Goal: Information Seeking & Learning: Learn about a topic

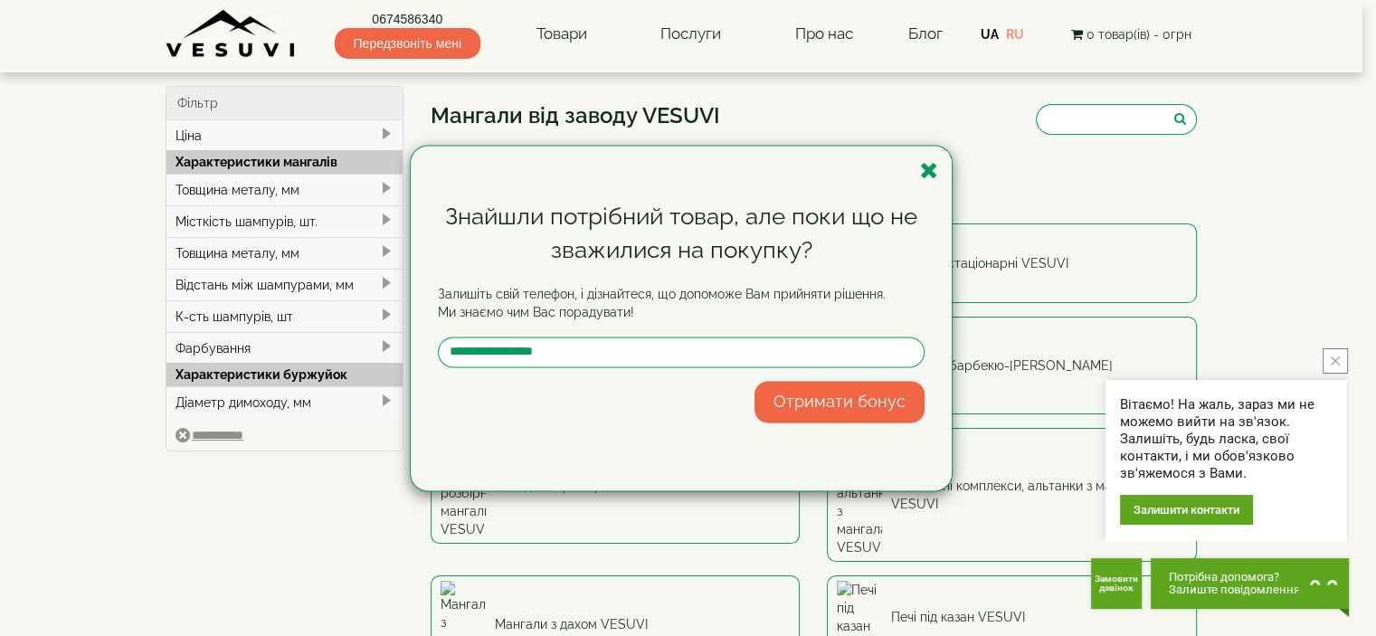
click at [916, 166] on div "Знайшли потрібний товар, але поки що не зважилися на покупку? Залишіть свій тел…" at bounding box center [681, 318] width 541 height 345
click at [934, 172] on icon "button" at bounding box center [929, 170] width 18 height 23
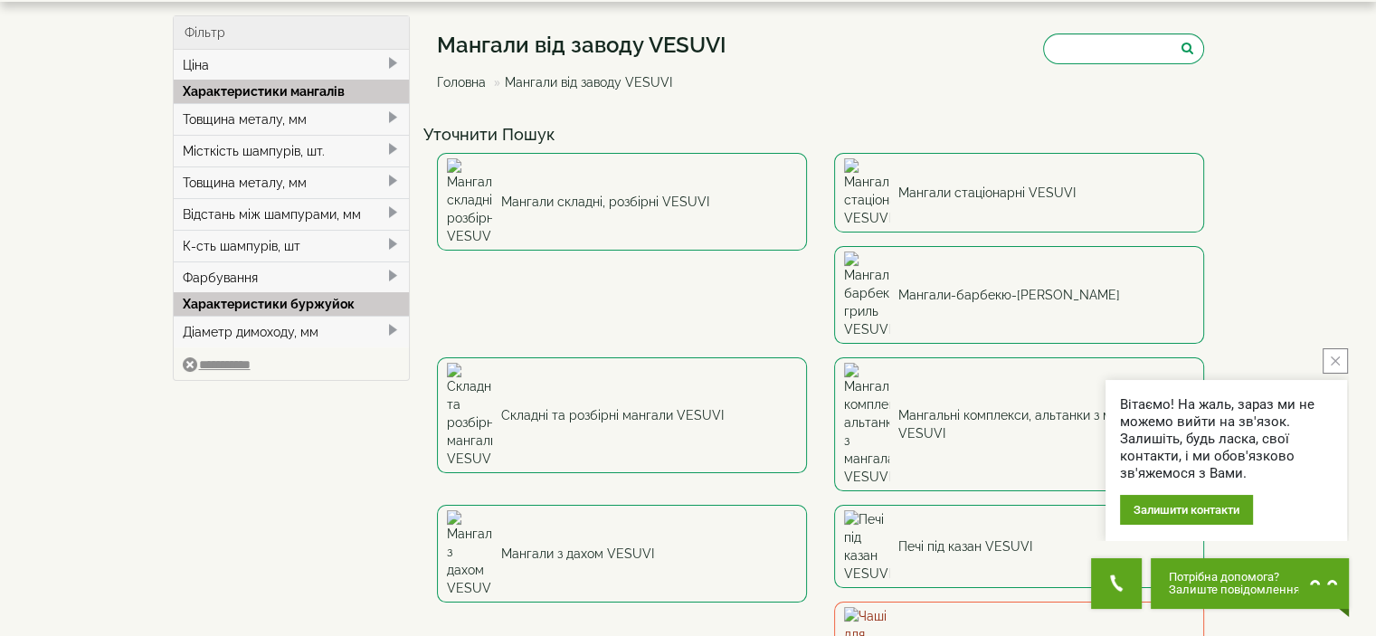
scroll to position [181, 0]
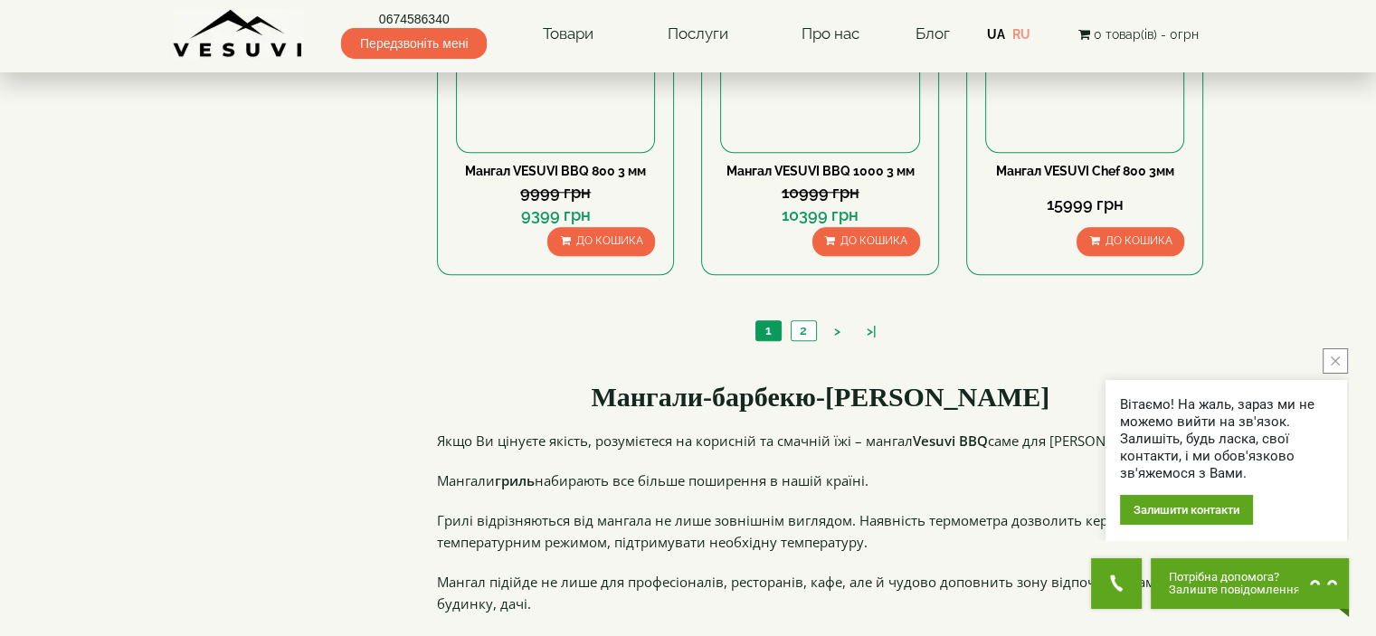
scroll to position [1900, 0]
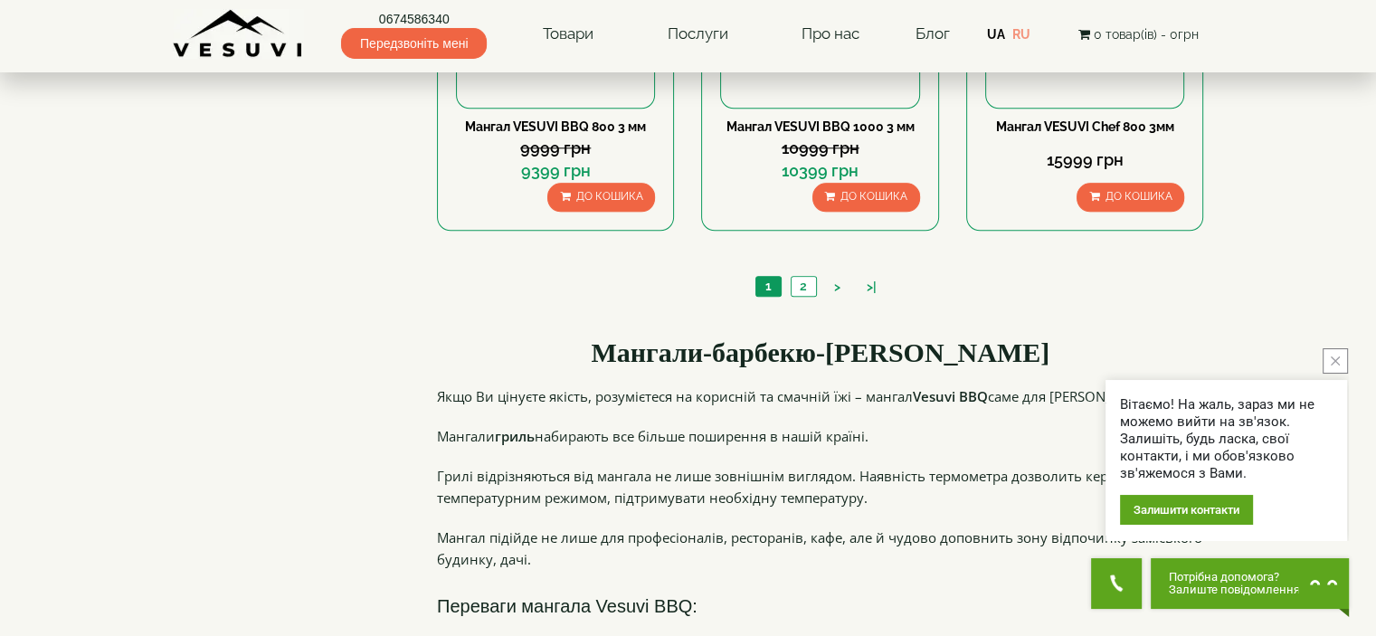
click at [791, 283] on li "2" at bounding box center [804, 286] width 26 height 21
click at [803, 290] on link "2" at bounding box center [803, 286] width 25 height 19
